Goal: Transaction & Acquisition: Purchase product/service

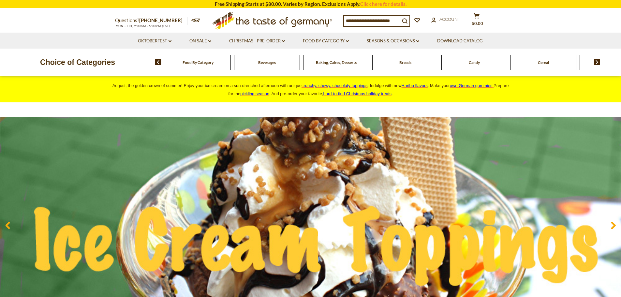
click at [596, 64] on img at bounding box center [596, 62] width 6 height 6
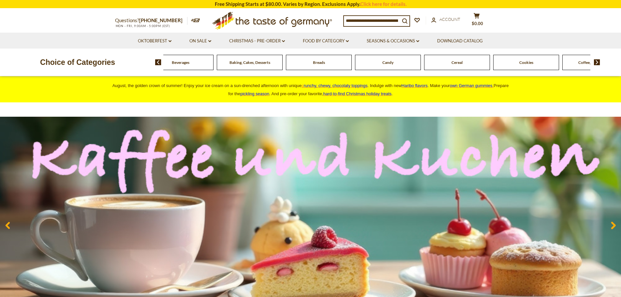
click at [595, 64] on img at bounding box center [596, 62] width 6 height 6
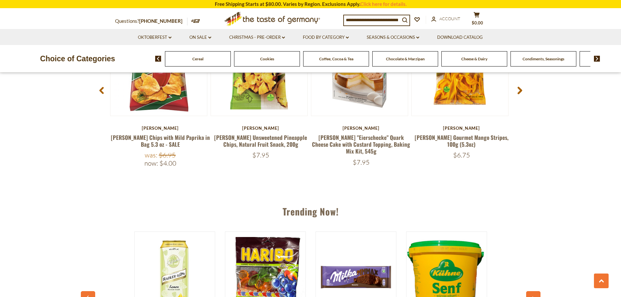
scroll to position [604, 0]
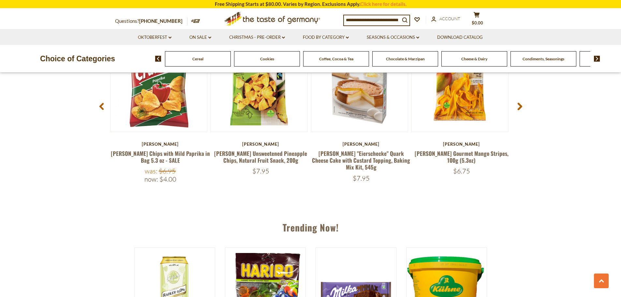
click at [547, 59] on span "Condiments, Seasonings" at bounding box center [543, 58] width 42 height 5
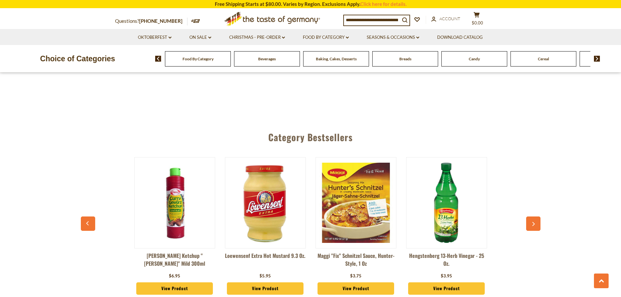
scroll to position [1694, 0]
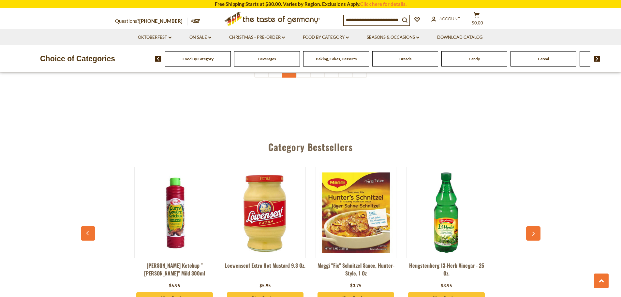
click at [292, 78] on link "2" at bounding box center [289, 70] width 15 height 15
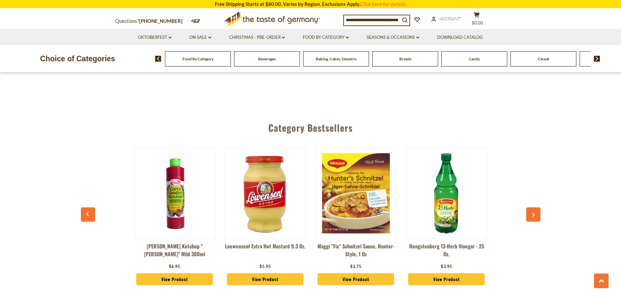
scroll to position [1716, 0]
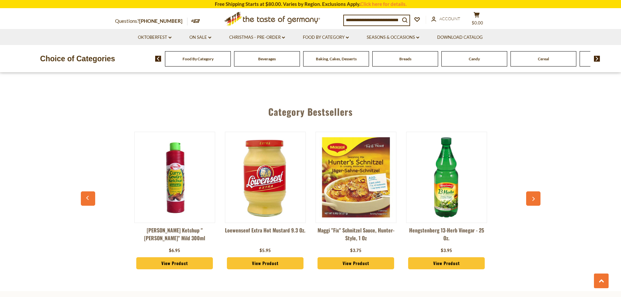
click at [303, 42] on link "3" at bounding box center [303, 35] width 15 height 15
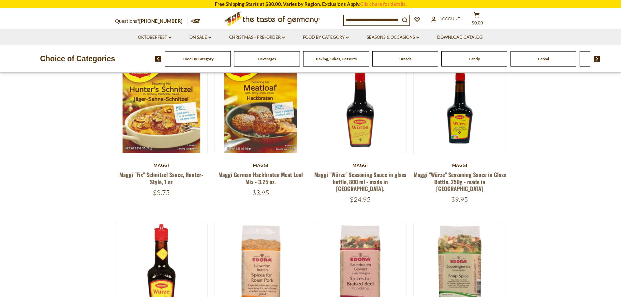
scroll to position [250, 0]
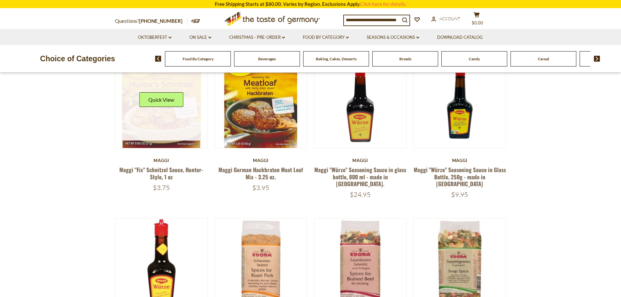
click at [169, 135] on link at bounding box center [161, 102] width 78 height 78
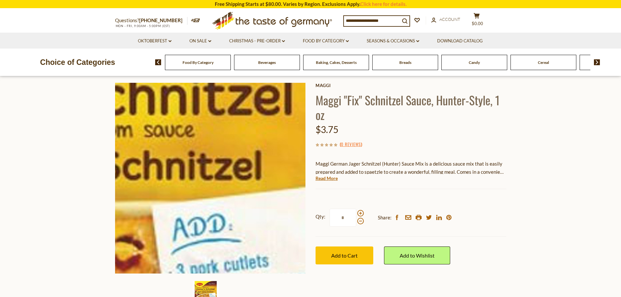
scroll to position [65, 0]
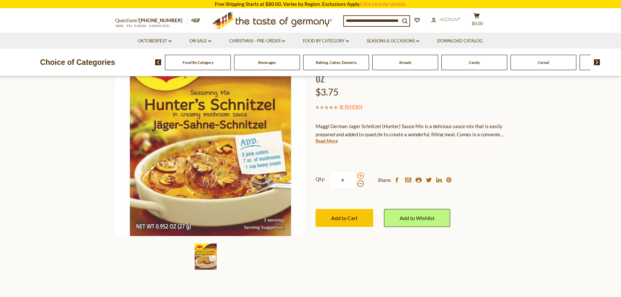
click at [360, 179] on span at bounding box center [360, 175] width 7 height 7
click at [356, 189] on input "*" at bounding box center [342, 180] width 27 height 18
click at [360, 179] on span at bounding box center [360, 175] width 7 height 7
click at [356, 189] on input "*" at bounding box center [342, 180] width 27 height 18
click at [360, 187] on span at bounding box center [360, 183] width 7 height 7
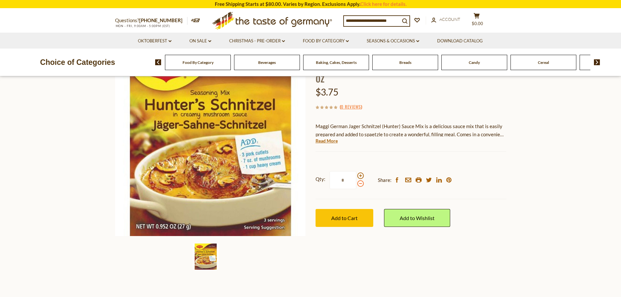
click at [356, 189] on input "*" at bounding box center [342, 180] width 27 height 18
type input "*"
click at [340, 221] on span "Add to Cart" at bounding box center [344, 218] width 26 height 6
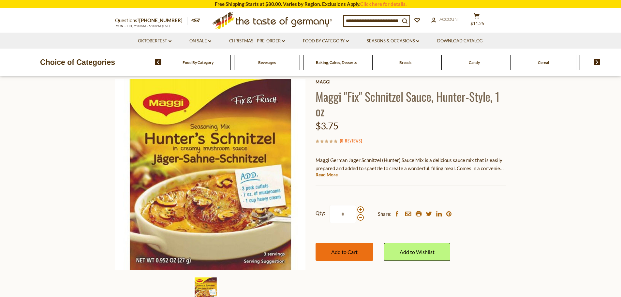
scroll to position [0, 0]
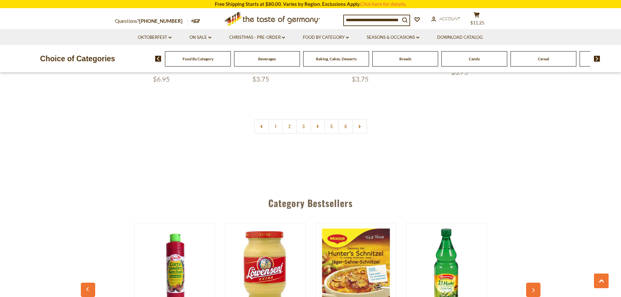
scroll to position [1619, 0]
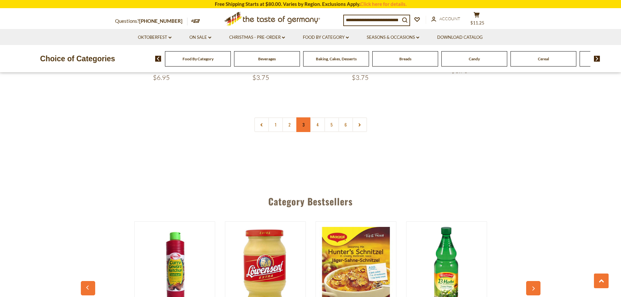
click at [306, 132] on link "3" at bounding box center [303, 124] width 15 height 15
click at [317, 132] on link "4" at bounding box center [317, 124] width 15 height 15
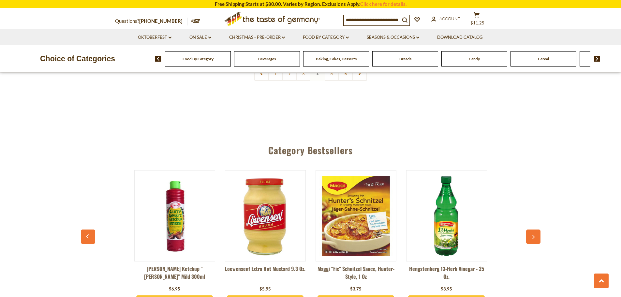
scroll to position [1684, 0]
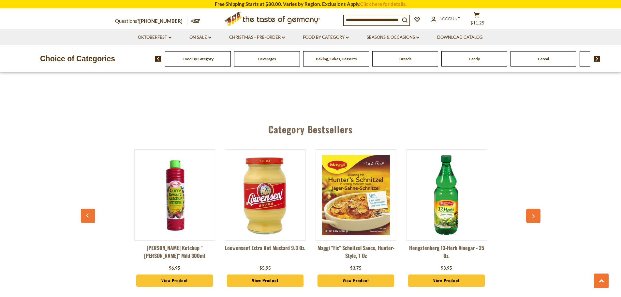
click at [332, 60] on link "5" at bounding box center [331, 52] width 15 height 15
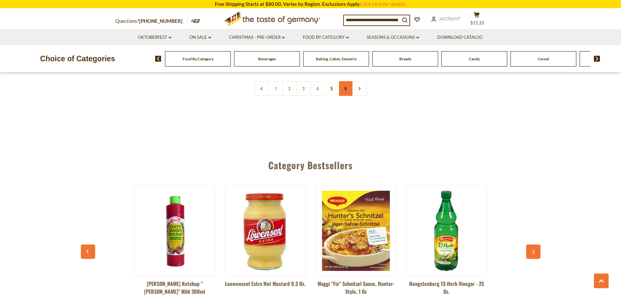
click at [347, 96] on link "6" at bounding box center [345, 88] width 15 height 15
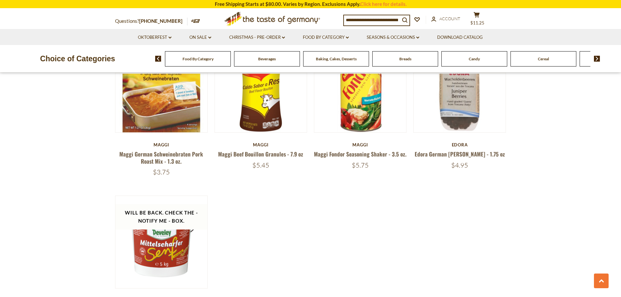
scroll to position [348, 0]
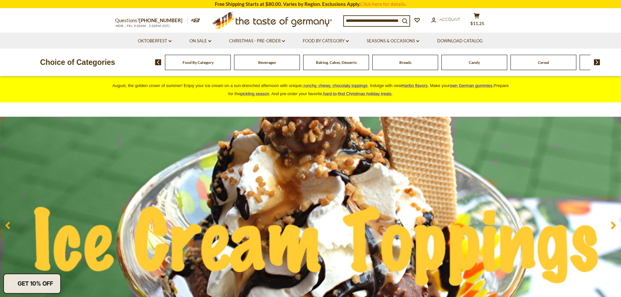
click at [596, 64] on img at bounding box center [596, 62] width 6 height 6
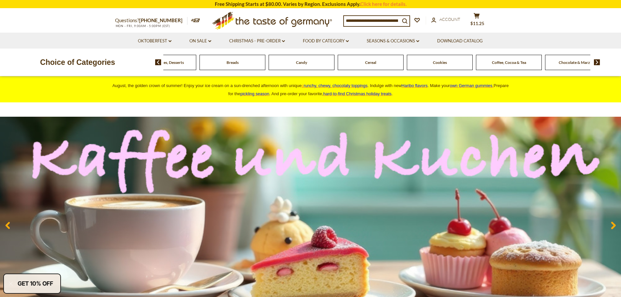
click at [58, 67] on div "Chocolate & Marzipan" at bounding box center [25, 62] width 66 height 15
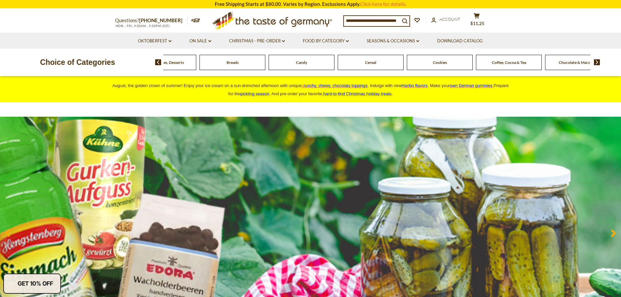
click at [577, 64] on span "Chocolate & Marzipan" at bounding box center [577, 62] width 39 height 5
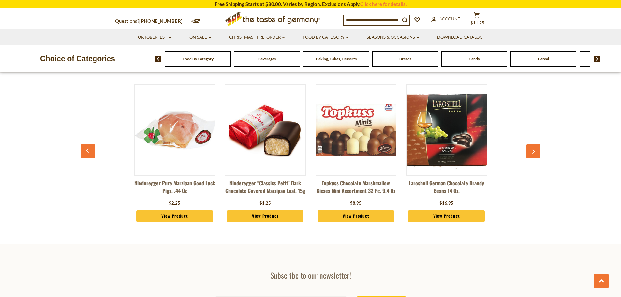
scroll to position [1791, 0]
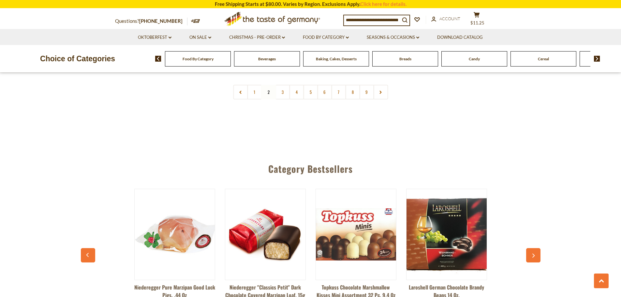
scroll to position [1716, 0]
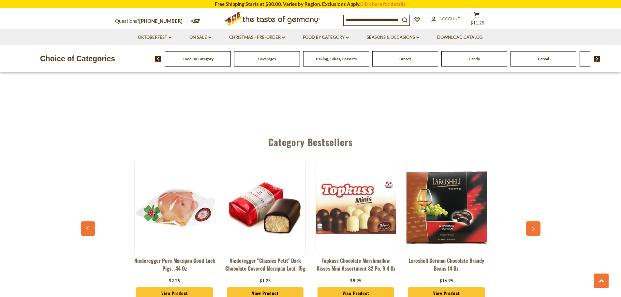
click at [282, 73] on link "3" at bounding box center [282, 65] width 15 height 15
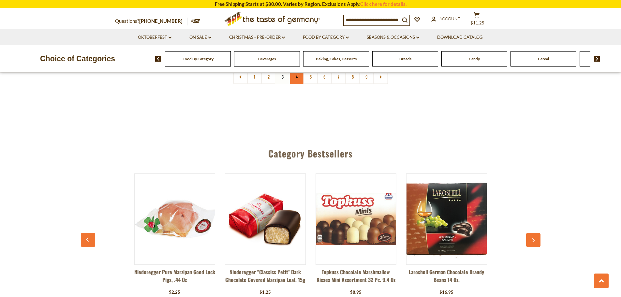
click at [297, 84] on link "4" at bounding box center [296, 76] width 15 height 15
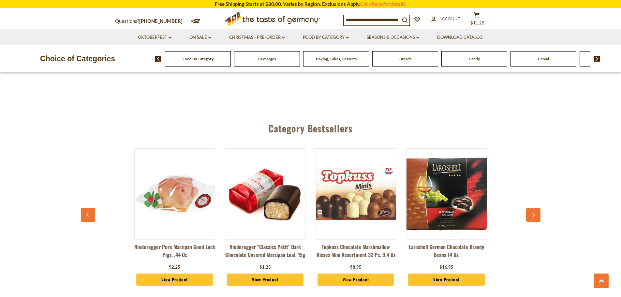
scroll to position [1781, 0]
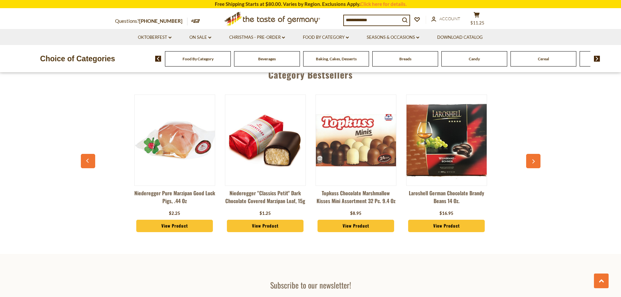
scroll to position [1749, 0]
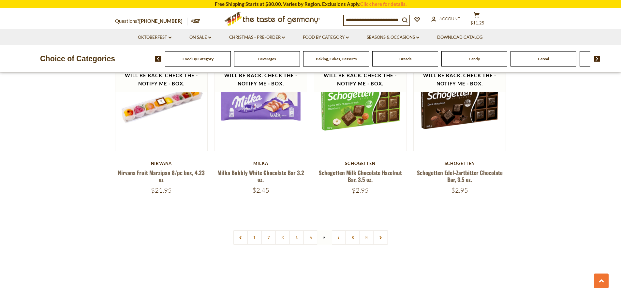
scroll to position [1619, 0]
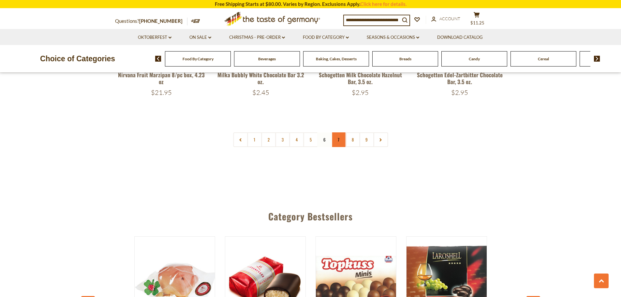
click at [343, 147] on link "7" at bounding box center [338, 139] width 15 height 15
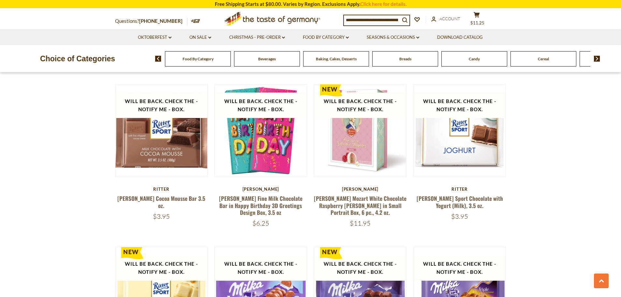
scroll to position [1163, 0]
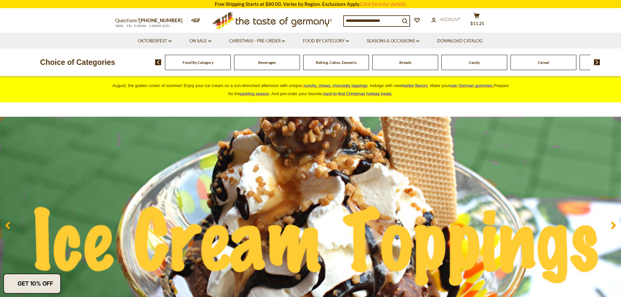
click at [155, 63] on span at bounding box center [155, 62] width 11 height 6
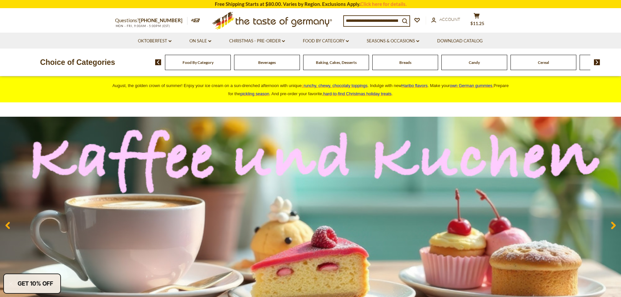
click at [595, 64] on img at bounding box center [596, 62] width 6 height 6
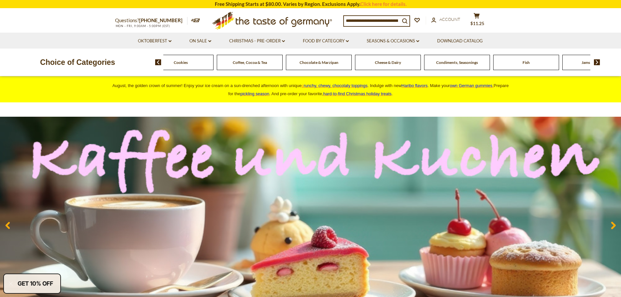
click at [595, 64] on img at bounding box center [596, 62] width 6 height 6
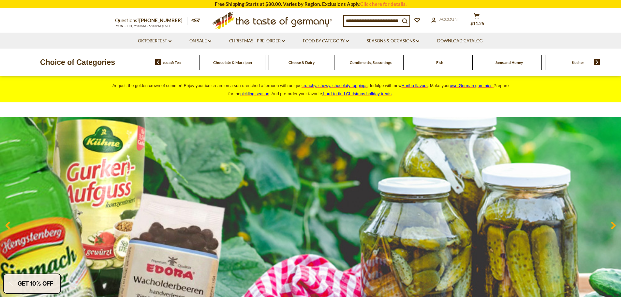
click at [595, 64] on img at bounding box center [596, 62] width 6 height 6
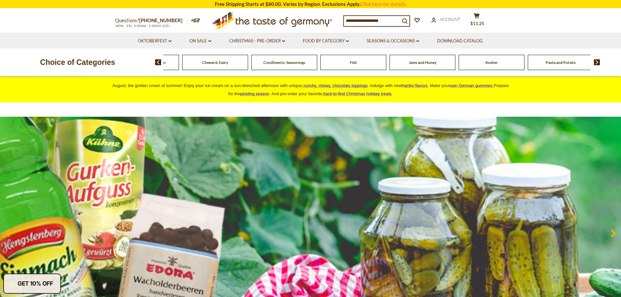
click at [595, 64] on img at bounding box center [596, 62] width 6 height 6
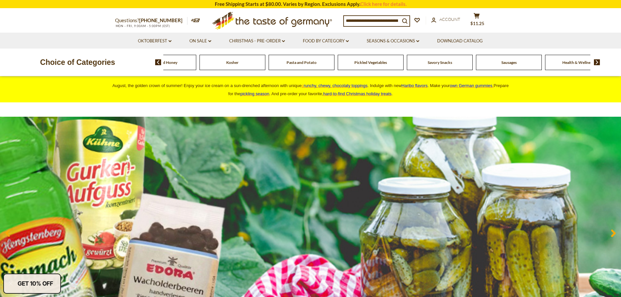
click at [595, 64] on img at bounding box center [596, 62] width 6 height 6
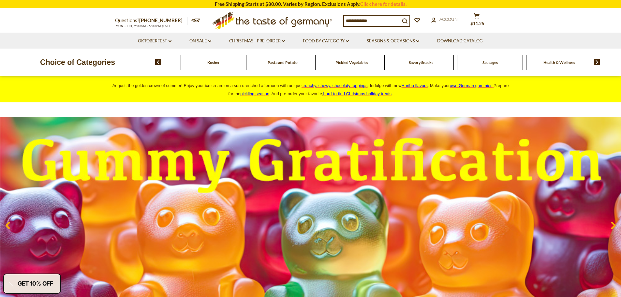
click at [485, 64] on span "Sausages" at bounding box center [489, 62] width 15 height 5
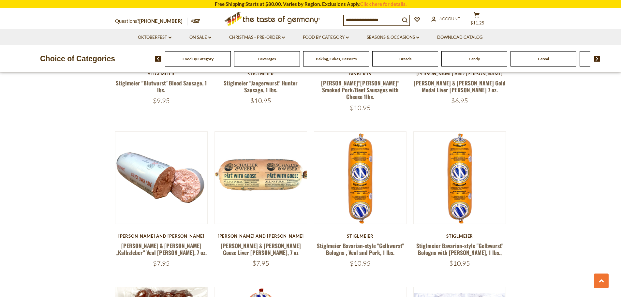
scroll to position [1303, 0]
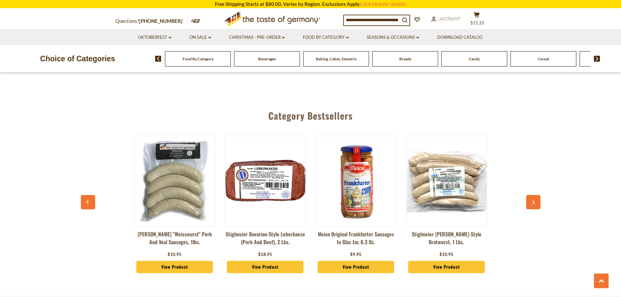
click at [309, 46] on link "2" at bounding box center [310, 39] width 15 height 15
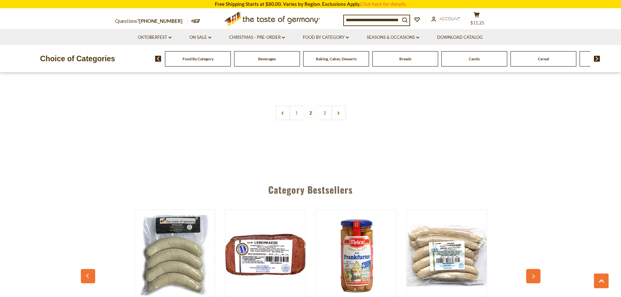
scroll to position [1749, 0]
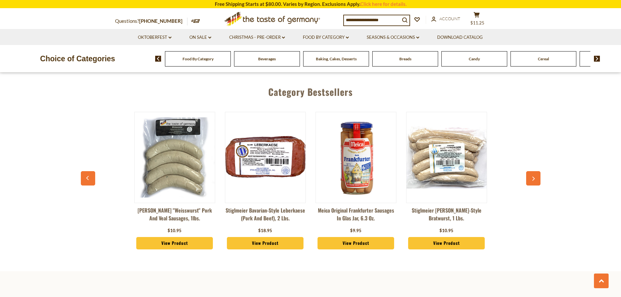
click at [326, 22] on link "3" at bounding box center [324, 15] width 15 height 15
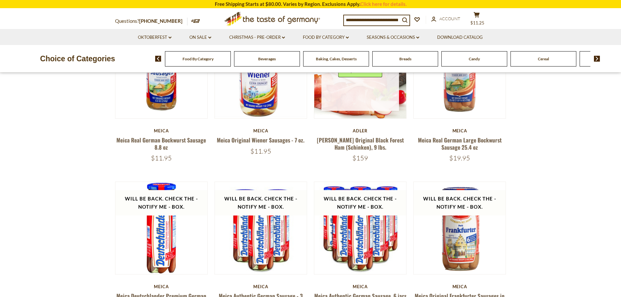
scroll to position [283, 0]
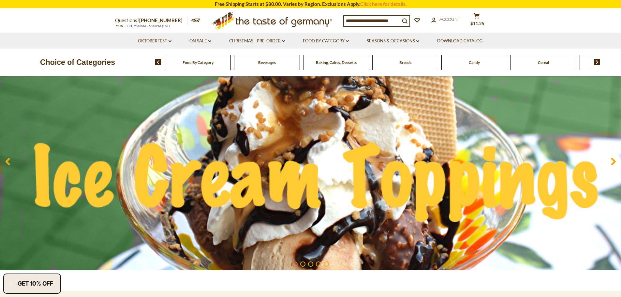
scroll to position [65, 0]
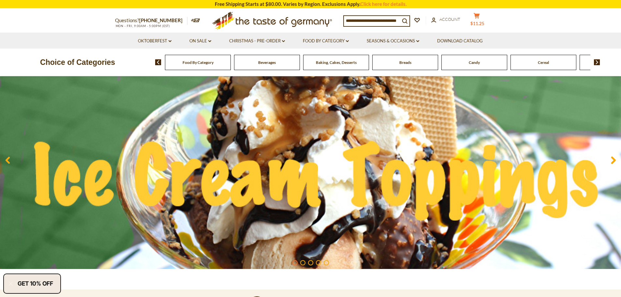
click at [483, 21] on span "$11.25" at bounding box center [477, 23] width 14 height 5
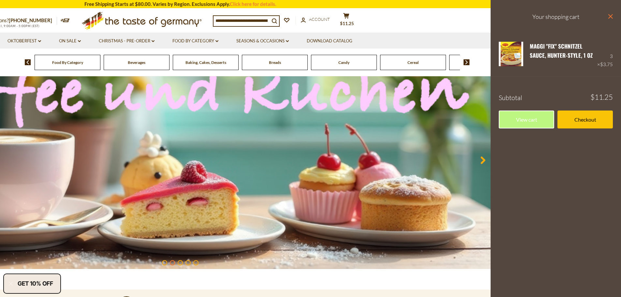
click at [607, 17] on icon "close" at bounding box center [609, 16] width 5 height 5
